Goal: Information Seeking & Learning: Learn about a topic

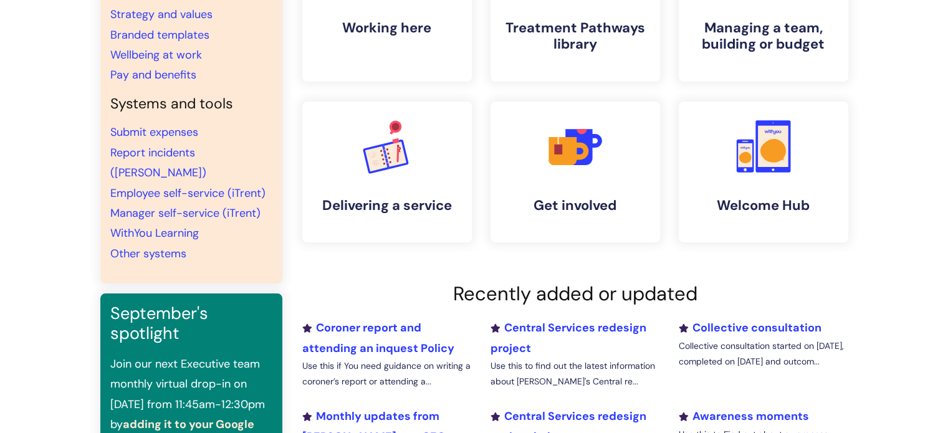
scroll to position [374, 0]
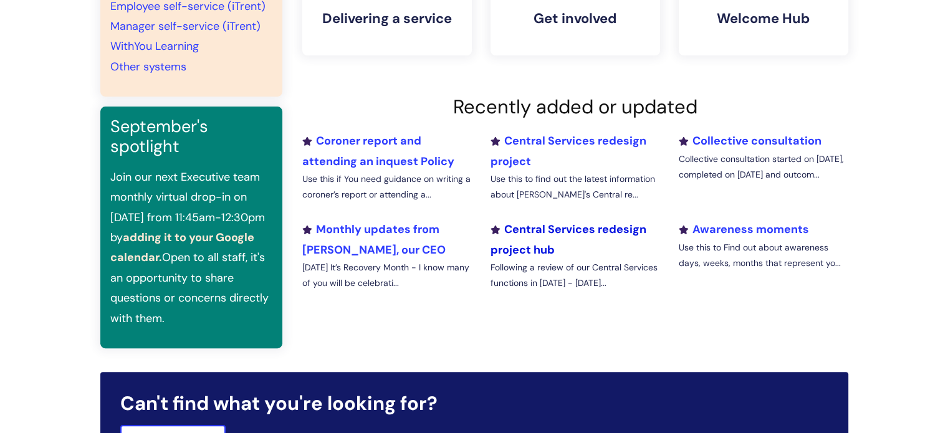
click at [577, 224] on link "Central Services redesign project hub" at bounding box center [568, 239] width 156 height 35
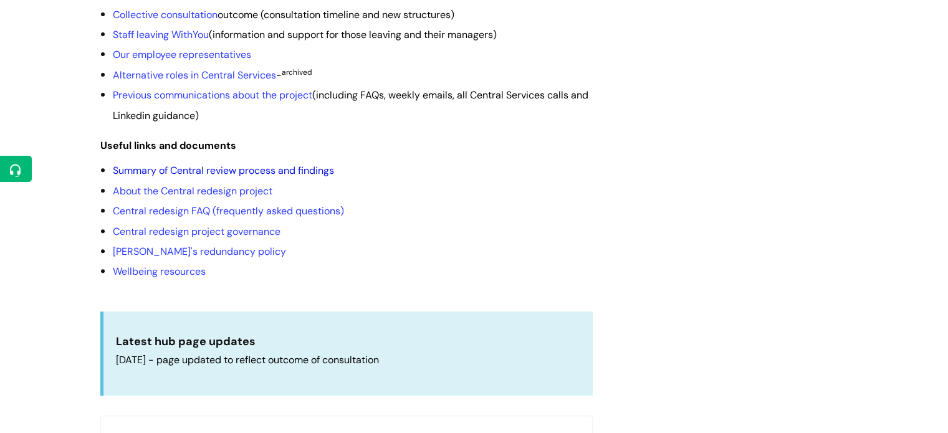
scroll to position [374, 0]
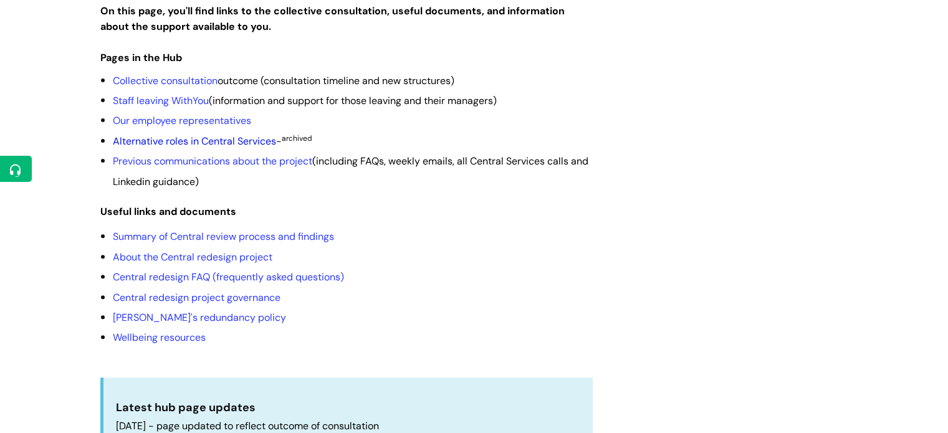
click at [224, 135] on link "Alternative roles in Central Services" at bounding box center [194, 141] width 163 height 13
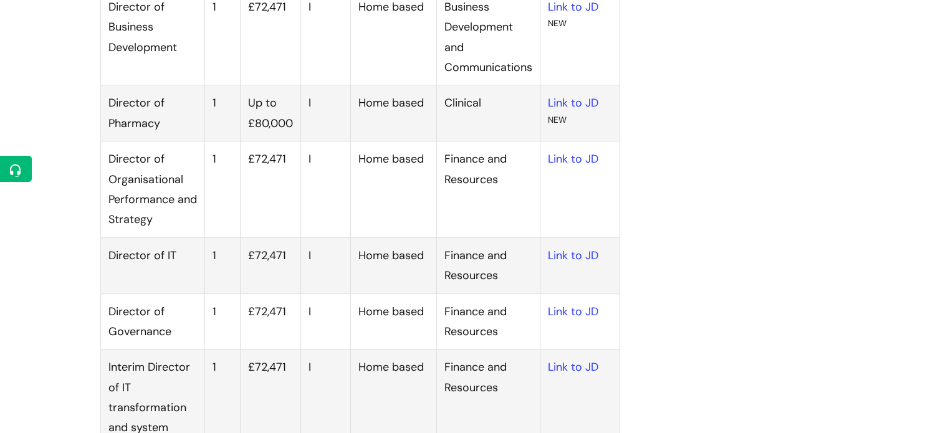
scroll to position [561, 0]
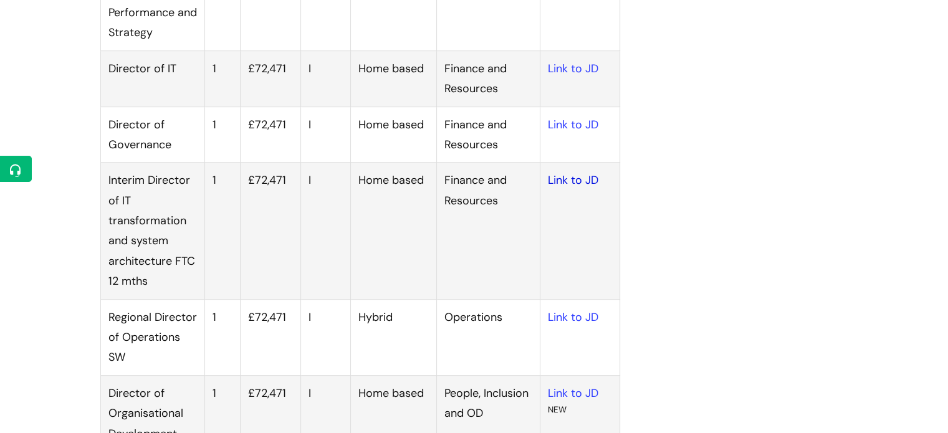
click at [557, 175] on link "Link to JD" at bounding box center [573, 180] width 51 height 15
